Goal: Transaction & Acquisition: Purchase product/service

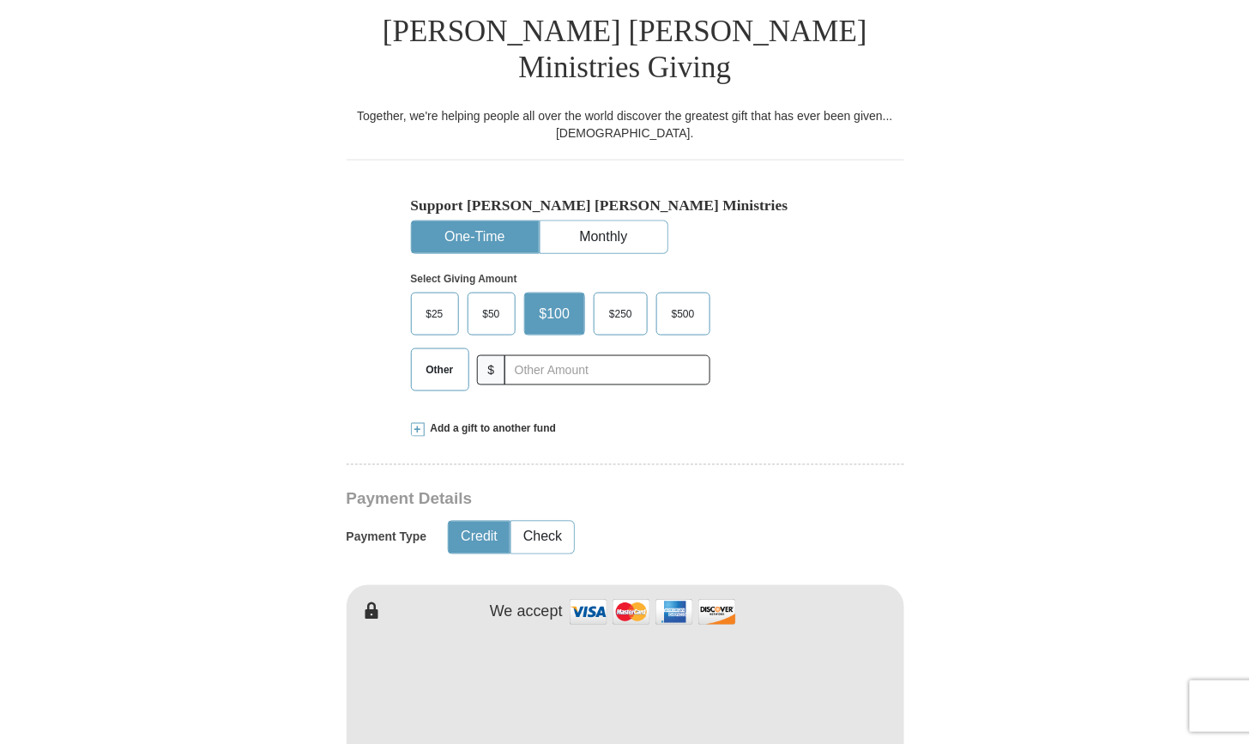
scroll to position [444, 0]
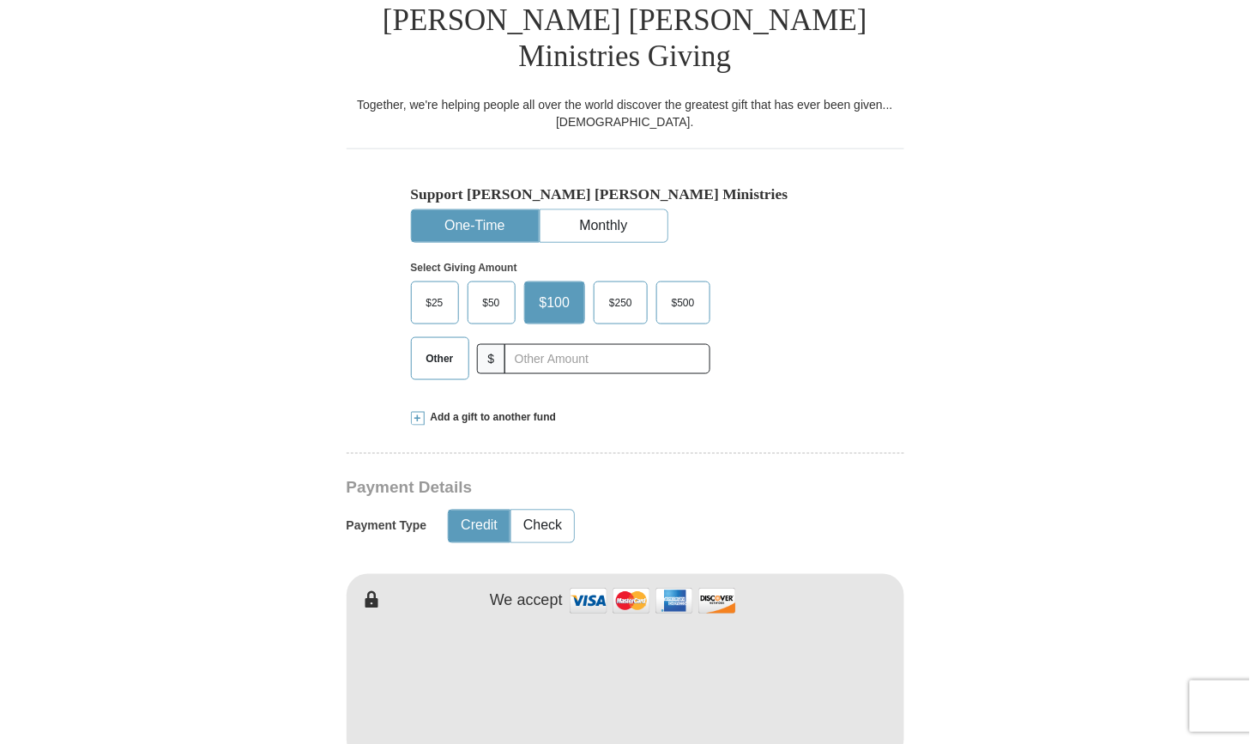
click at [436, 346] on span "Other" at bounding box center [440, 359] width 45 height 26
click at [0, 0] on input "Other" at bounding box center [0, 0] width 0 height 0
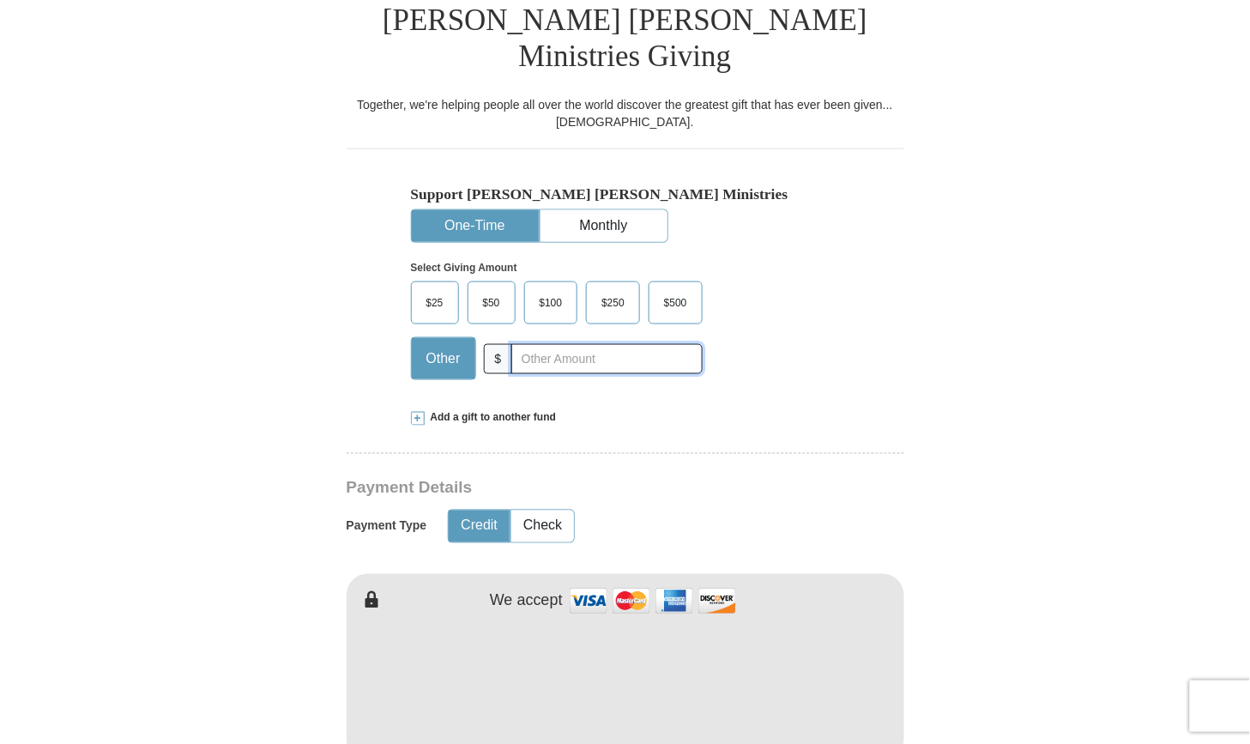
click at [642, 344] on input "text" at bounding box center [606, 359] width 190 height 30
type input "32.00"
type input "[PERSON_NAME]"
type input "stanoff"
type input "[EMAIL_ADDRESS][DOMAIN_NAME]"
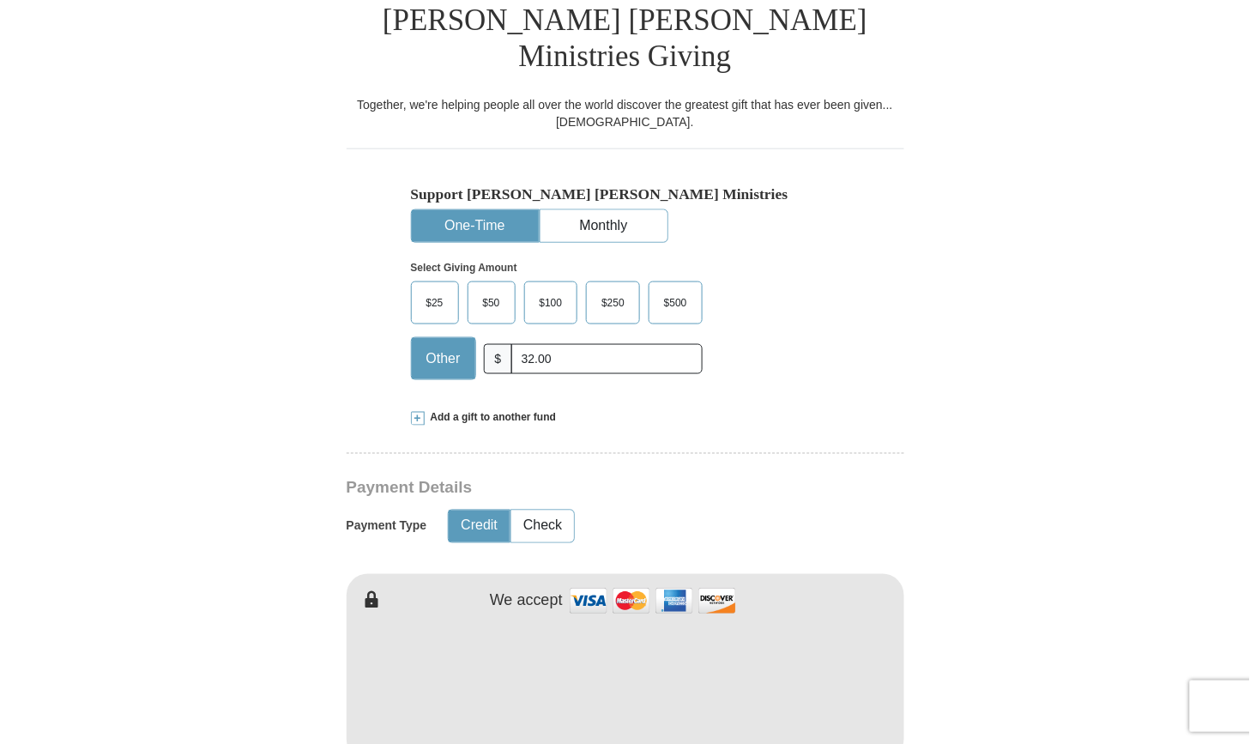
type input "[STREET_ADDRESS]"
type input "ATALISSA"
select select "IA"
type input "52720"
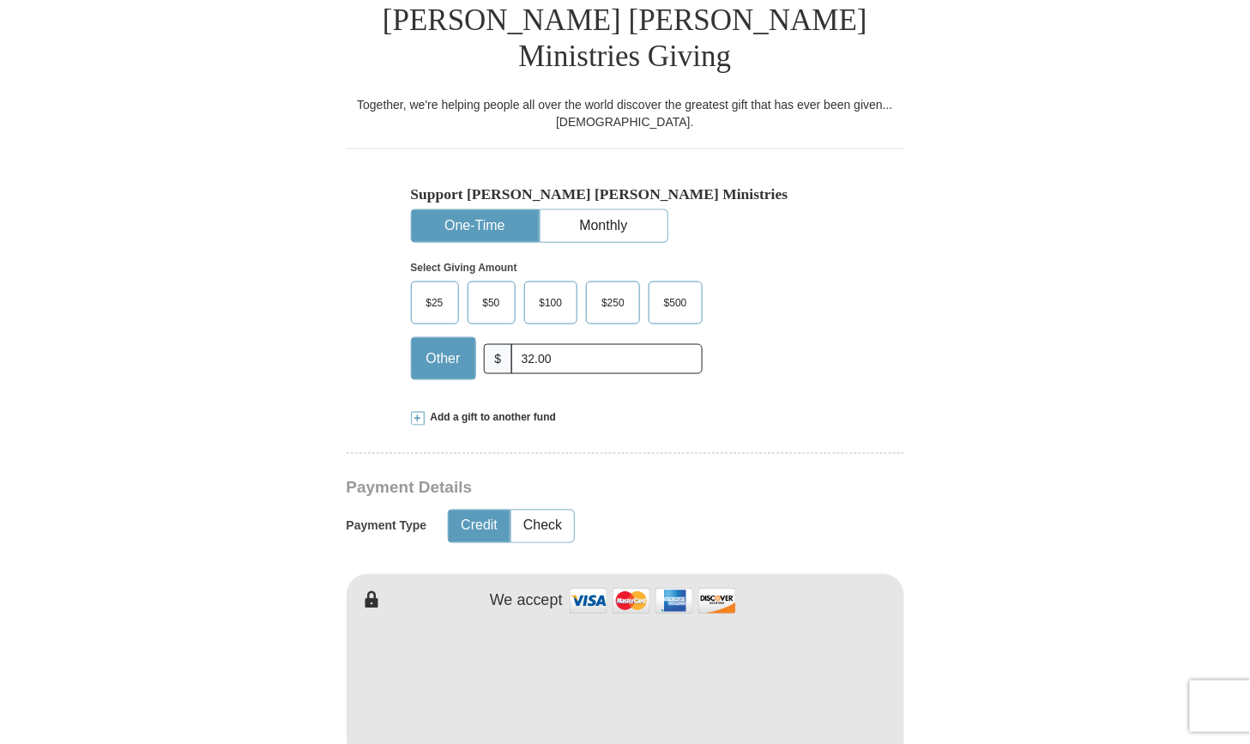
type input "3197774180"
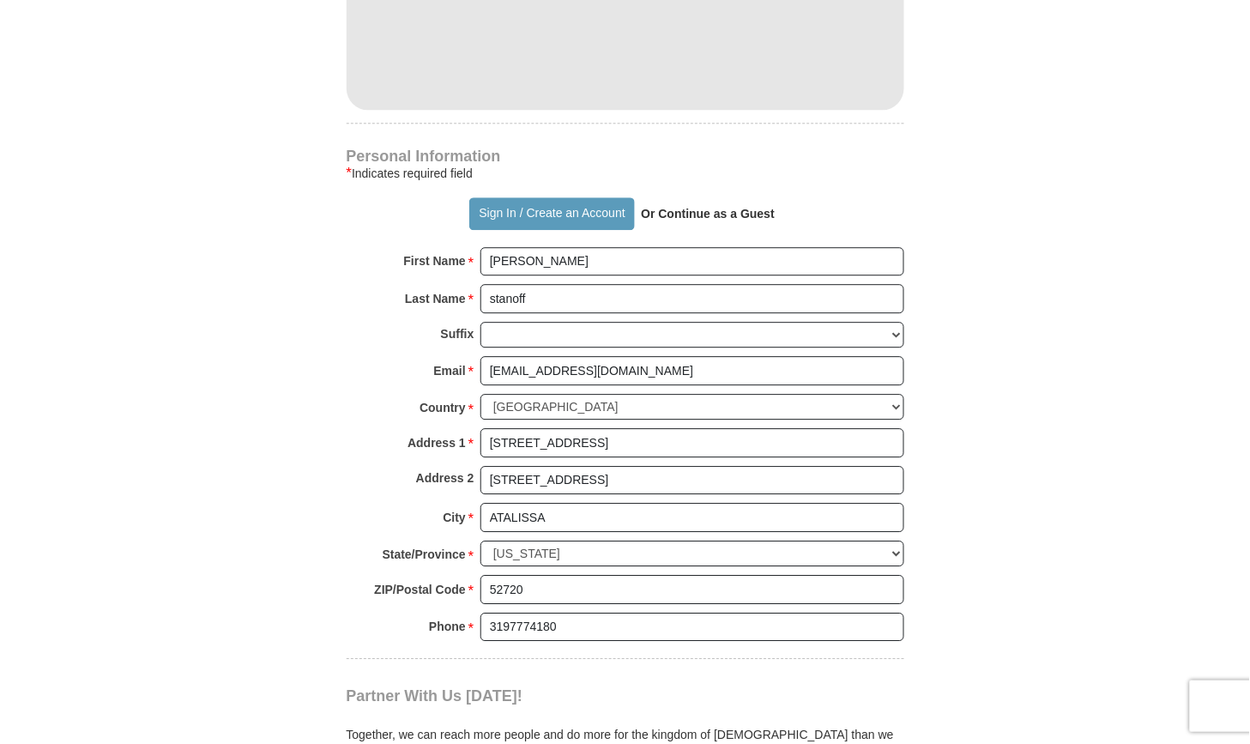
scroll to position [1724, 0]
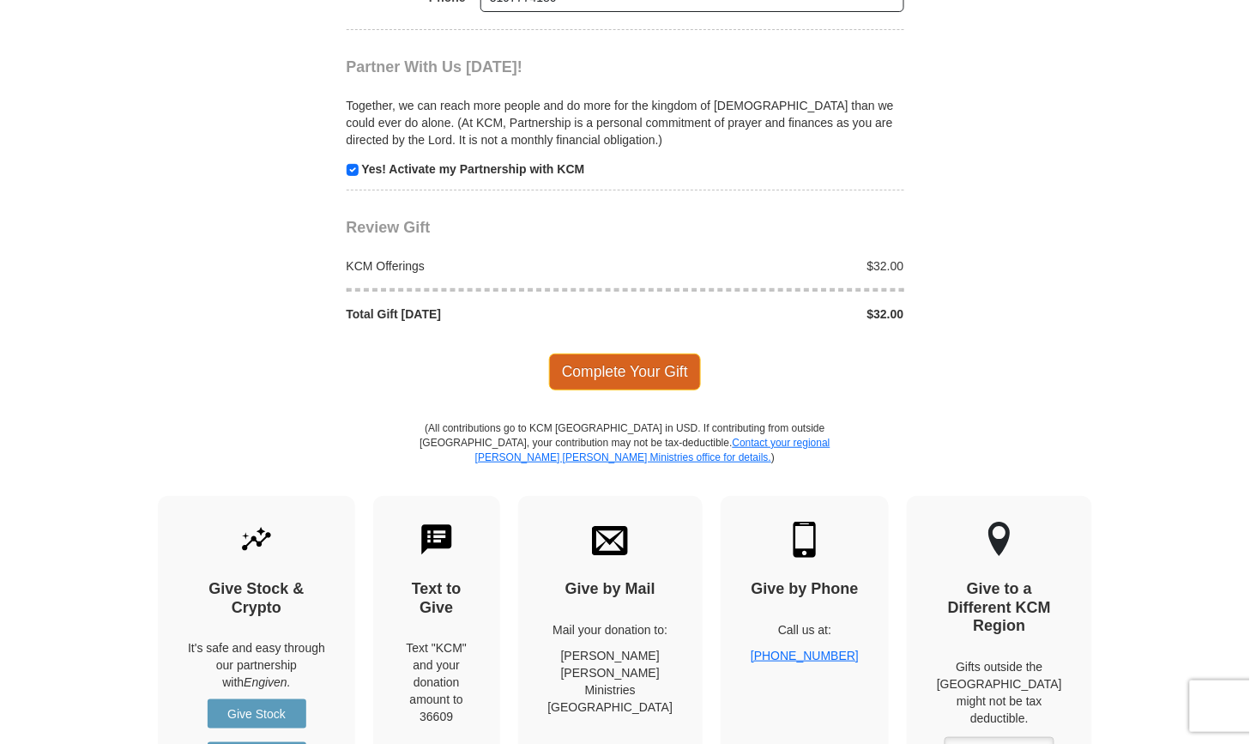
click at [626, 353] on span "Complete Your Gift" at bounding box center [625, 371] width 152 height 36
